Goal: Task Accomplishment & Management: Manage account settings

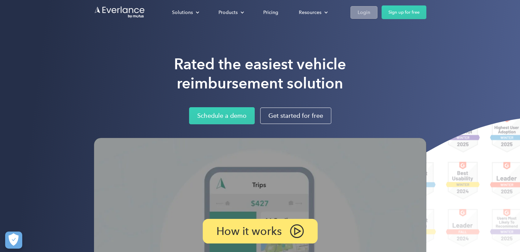
click at [369, 12] on div "Login" at bounding box center [364, 12] width 13 height 9
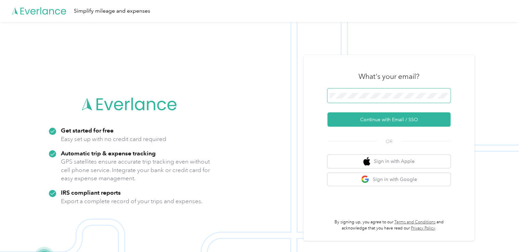
click at [380, 92] on span at bounding box center [388, 96] width 123 height 14
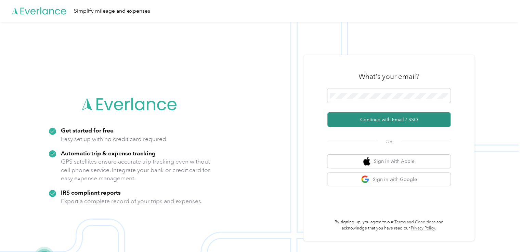
click at [369, 121] on button "Continue with Email / SSO" at bounding box center [388, 120] width 123 height 14
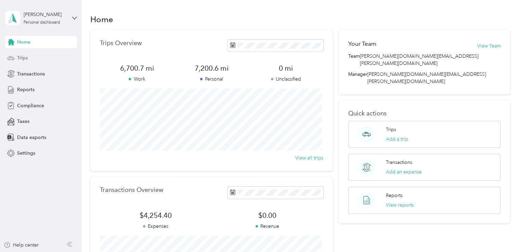
click at [23, 55] on span "Trips" at bounding box center [22, 57] width 11 height 7
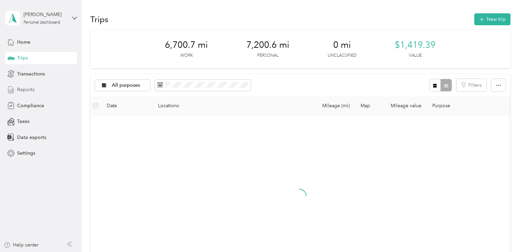
click at [22, 90] on span "Reports" at bounding box center [25, 89] width 17 height 7
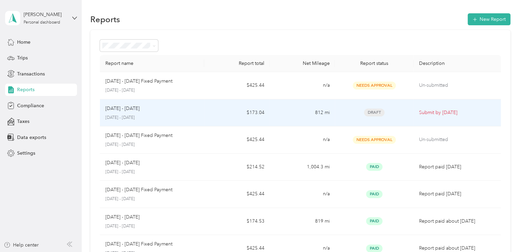
click at [167, 112] on div "[DATE] - [DATE] [DATE] - [DATE]" at bounding box center [152, 113] width 94 height 16
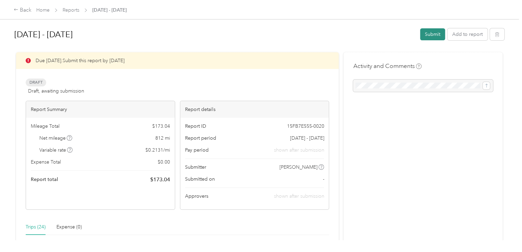
click at [427, 30] on button "Submit" at bounding box center [432, 34] width 25 height 12
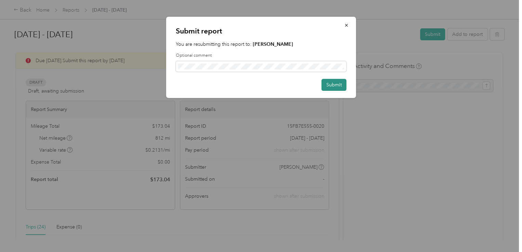
click at [335, 87] on button "Submit" at bounding box center [333, 85] width 25 height 12
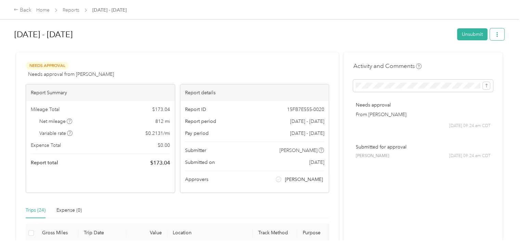
click at [490, 34] on button "button" at bounding box center [497, 34] width 14 height 12
click at [375, 17] on div "Back Home Reports Aug 1 - 31, 2025" at bounding box center [261, 9] width 522 height 19
drag, startPoint x: 367, startPoint y: 37, endPoint x: 116, endPoint y: 27, distance: 251.5
click at [312, 30] on h1 "Aug 1 - 31, 2025" at bounding box center [233, 34] width 438 height 16
click at [41, 10] on link "Home" at bounding box center [42, 10] width 13 height 6
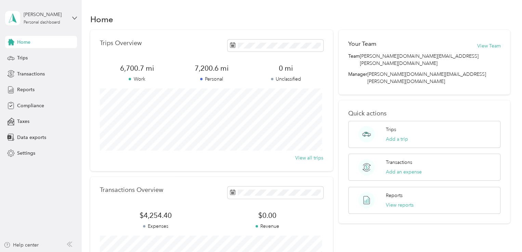
click at [71, 17] on div "Kelly Gosse Personal dashboard" at bounding box center [41, 18] width 72 height 24
click at [38, 58] on div "Log out" at bounding box center [116, 56] width 212 height 12
